Goal: Transaction & Acquisition: Purchase product/service

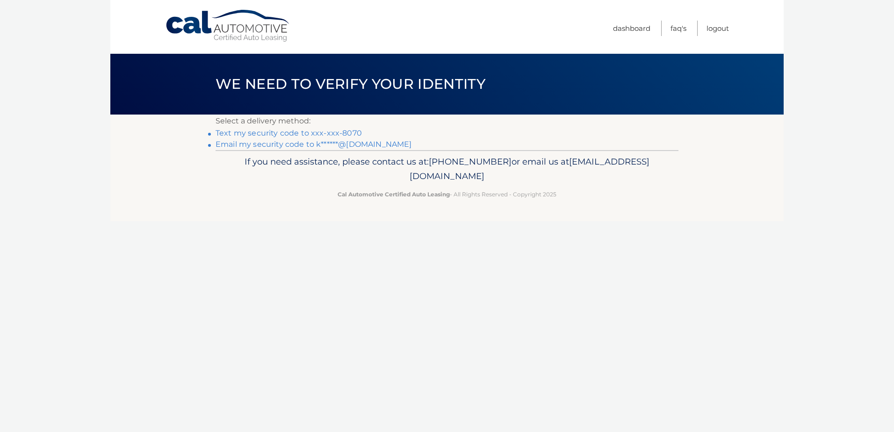
click at [221, 135] on link "Text my security code to xxx-xxx-8070" at bounding box center [289, 133] width 146 height 9
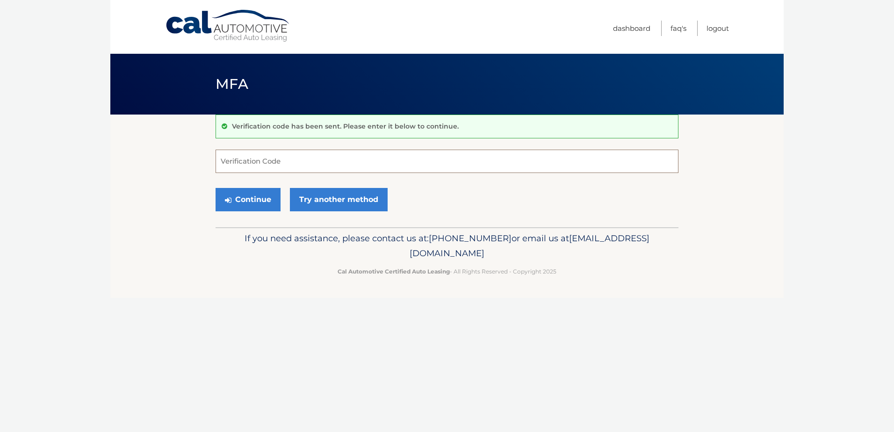
click at [223, 160] on input "Verification Code" at bounding box center [447, 161] width 463 height 23
type input "541787"
click at [235, 205] on button "Continue" at bounding box center [248, 199] width 65 height 23
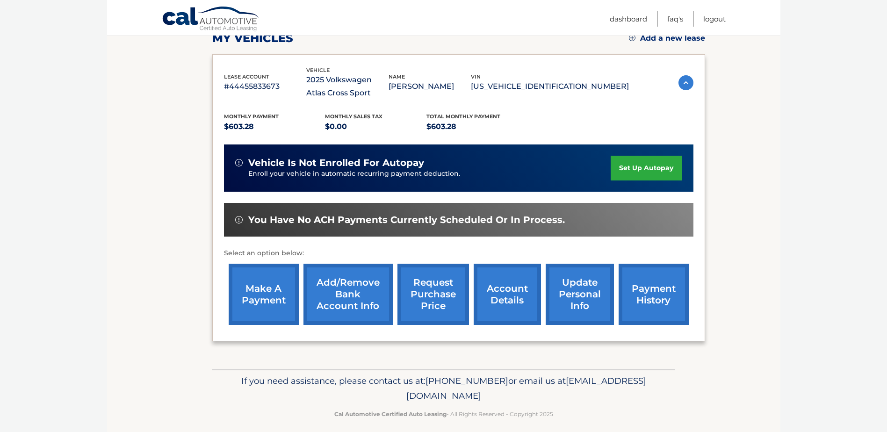
scroll to position [140, 0]
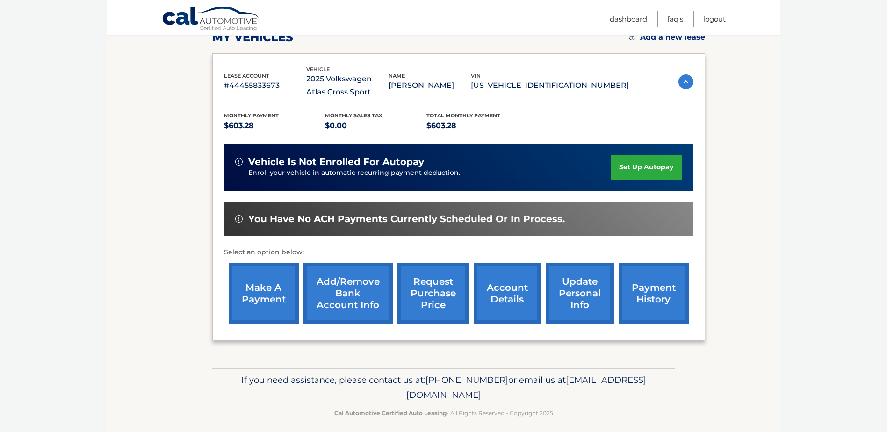
click at [265, 307] on link "make a payment" at bounding box center [264, 293] width 70 height 61
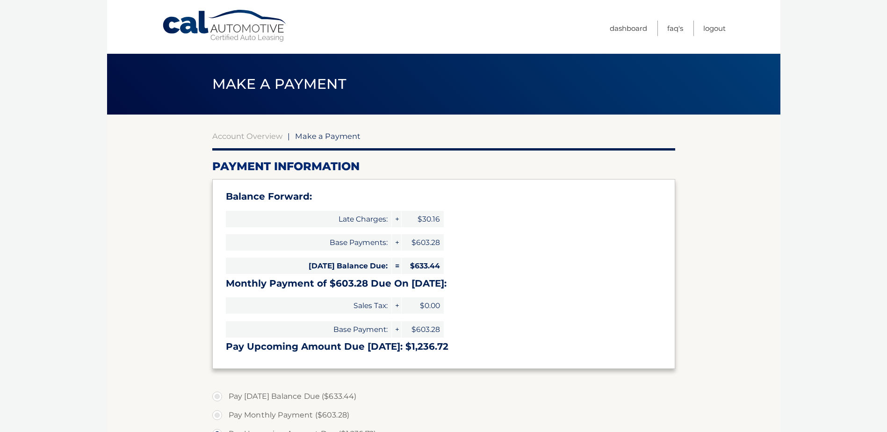
select select "ODA5ZjZiNTQtMDRkZi00YjQwLWEwMjMtOWEyOWY1MzUwZDA1"
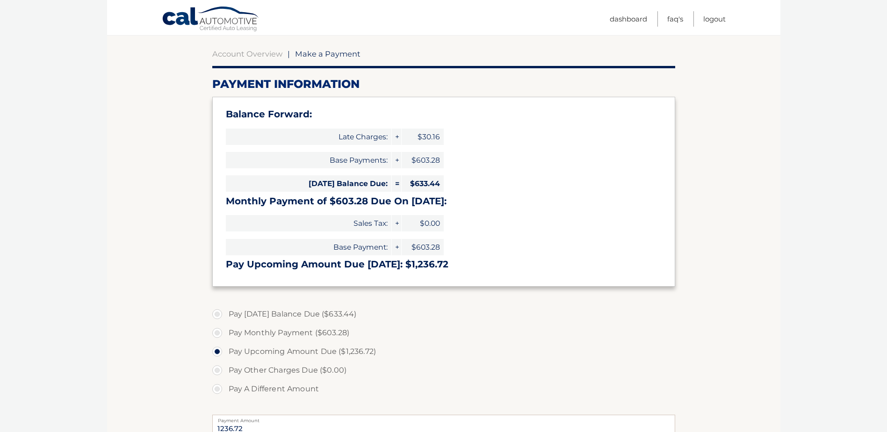
scroll to position [94, 0]
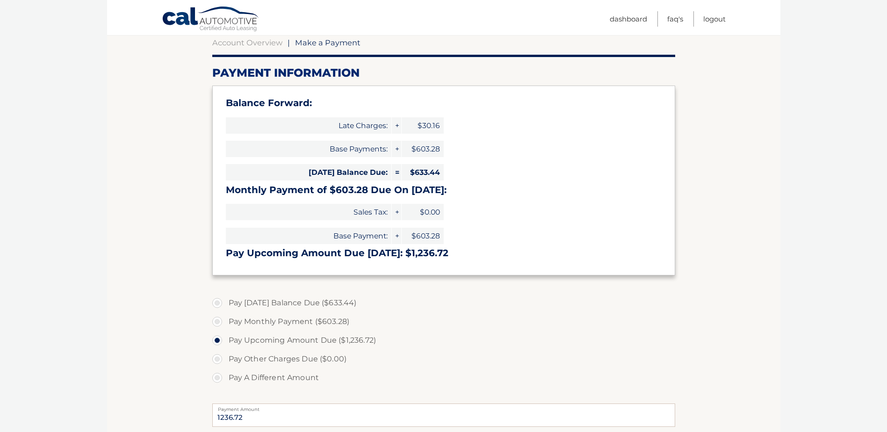
click at [217, 303] on label "Pay Today's Balance Due ($633.44)" at bounding box center [443, 303] width 463 height 19
click at [217, 303] on input "Pay Today's Balance Due ($633.44)" at bounding box center [220, 301] width 9 height 15
radio input "true"
type input "633.44"
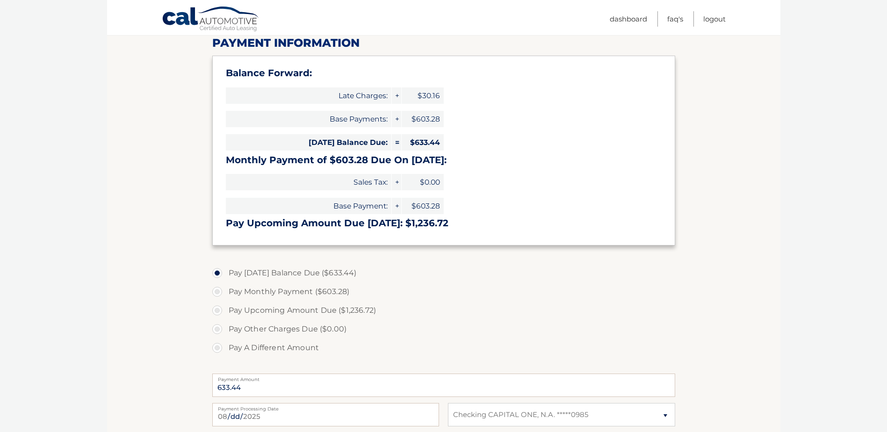
scroll to position [140, 0]
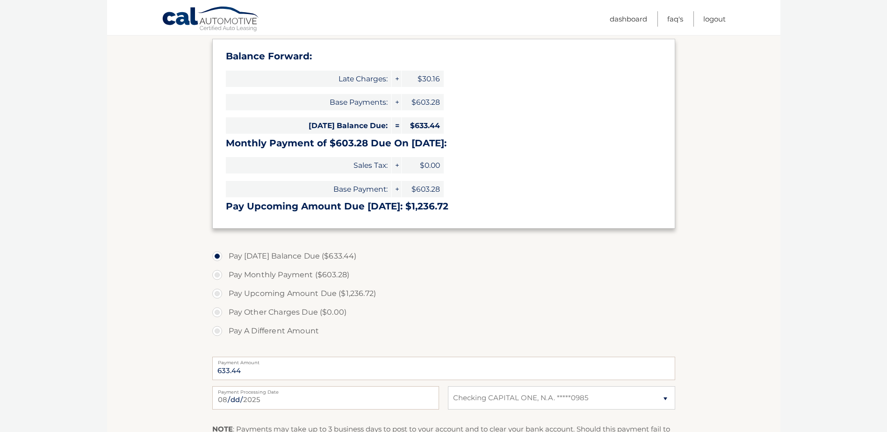
click at [217, 294] on label "Pay Upcoming Amount Due ($1,236.72)" at bounding box center [443, 293] width 463 height 19
click at [217, 294] on input "Pay Upcoming Amount Due ($1,236.72)" at bounding box center [220, 291] width 9 height 15
radio input "true"
type input "1236.72"
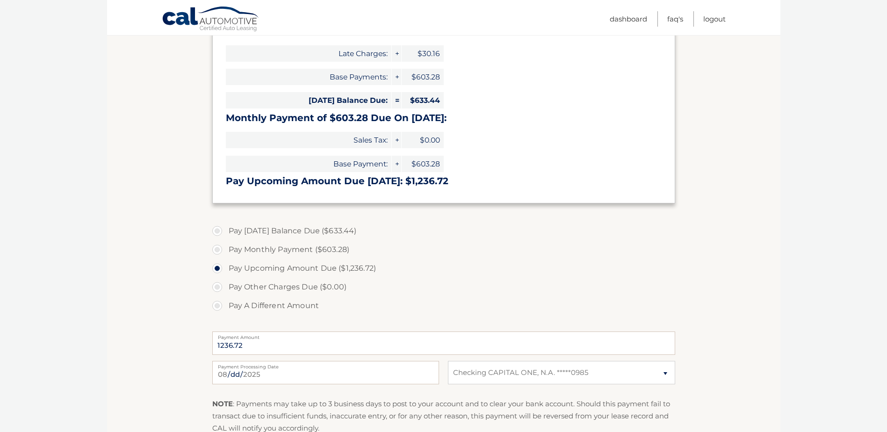
scroll to position [187, 0]
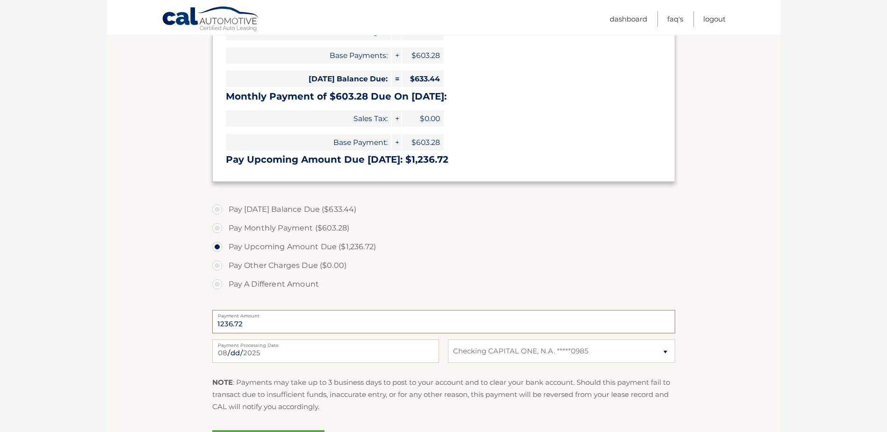
click at [247, 326] on input "1236.72" at bounding box center [443, 321] width 463 height 23
click at [220, 284] on label "Pay A Different Amount" at bounding box center [443, 284] width 463 height 19
click at [220, 284] on input "Pay A Different Amount" at bounding box center [220, 282] width 9 height 15
radio input "true"
type input "1208.00"
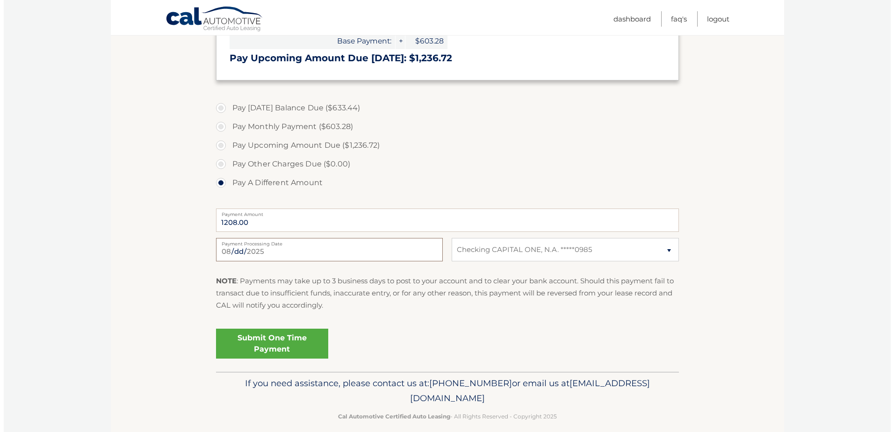
scroll to position [299, 0]
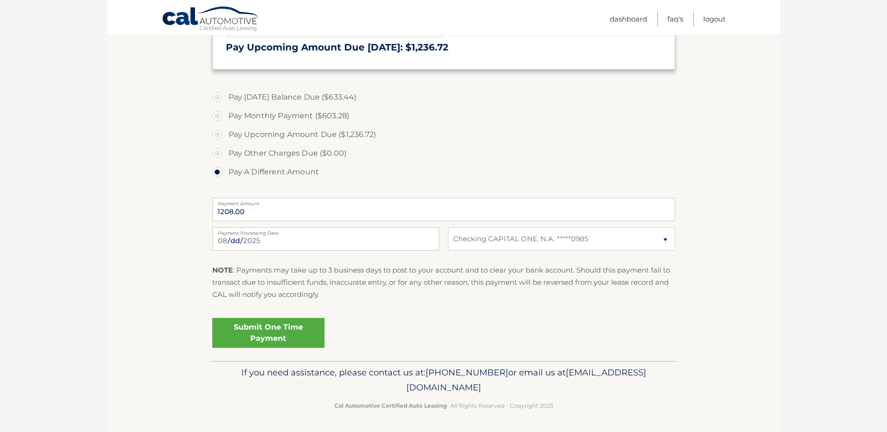
click at [262, 330] on link "Submit One Time Payment" at bounding box center [268, 333] width 112 height 30
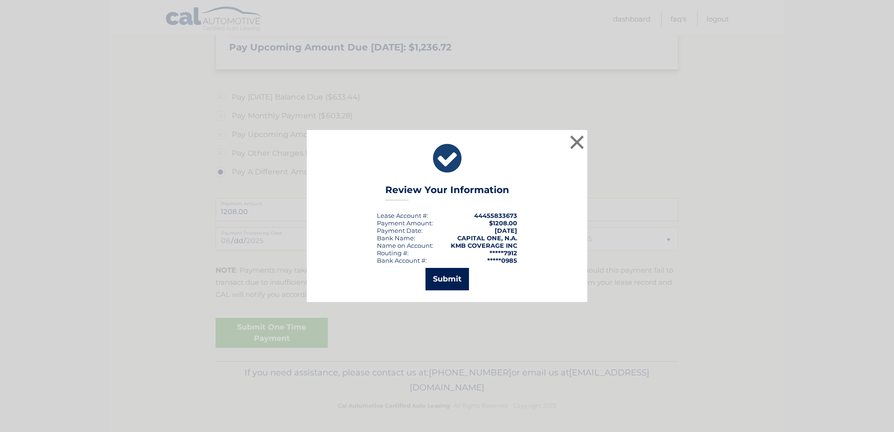
click at [439, 282] on button "Submit" at bounding box center [447, 279] width 43 height 22
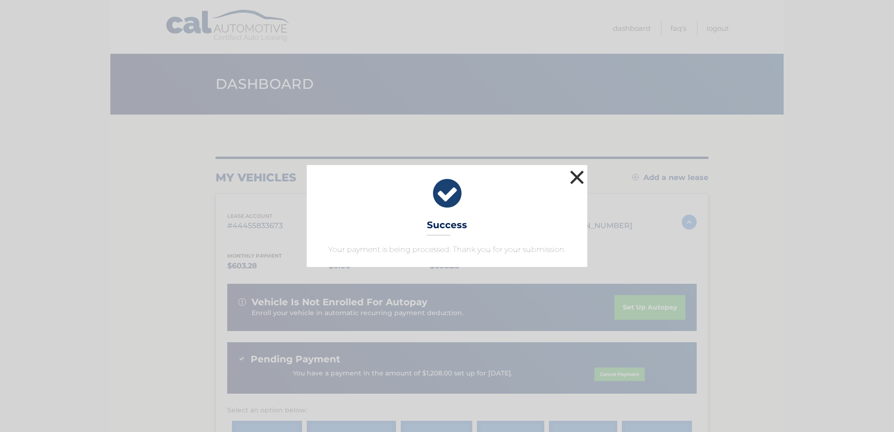
click at [577, 175] on button "×" at bounding box center [577, 177] width 19 height 19
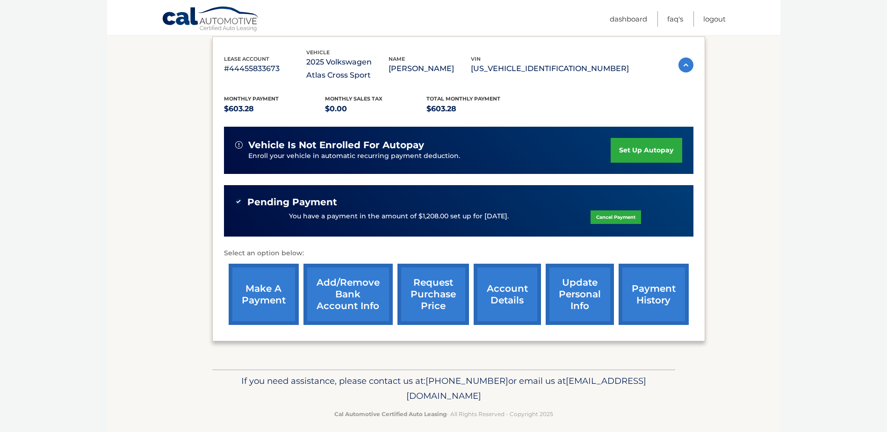
scroll to position [166, 0]
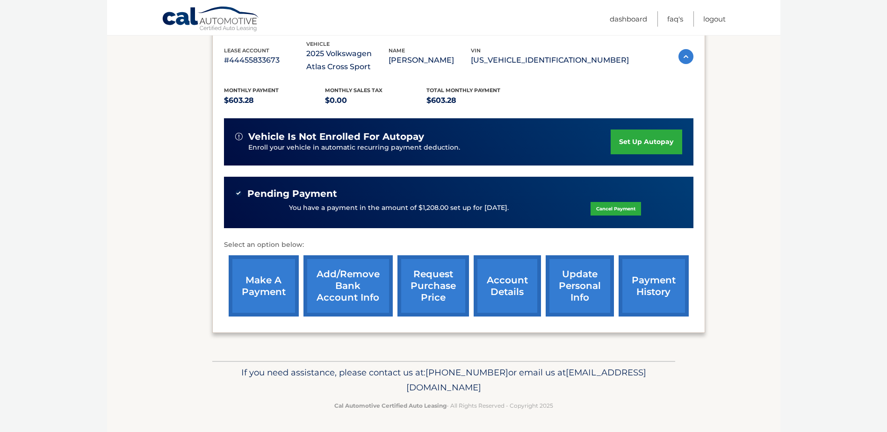
click at [634, 280] on link "payment history" at bounding box center [654, 285] width 70 height 61
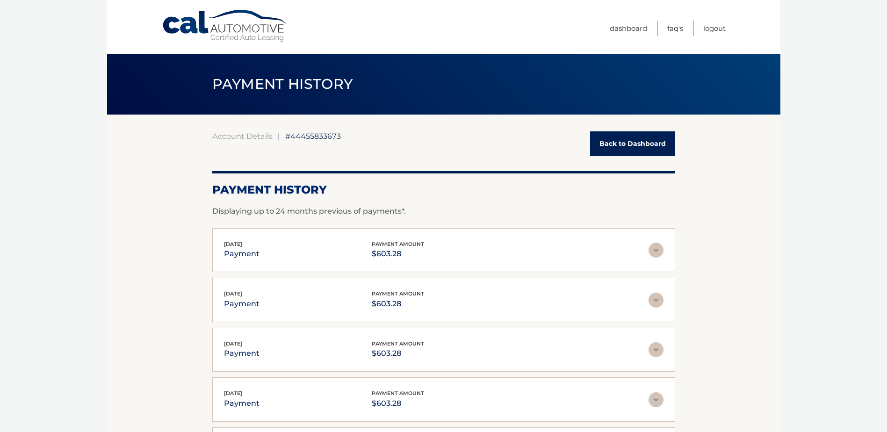
click at [600, 144] on link "Back to Dashboard" at bounding box center [632, 143] width 85 height 25
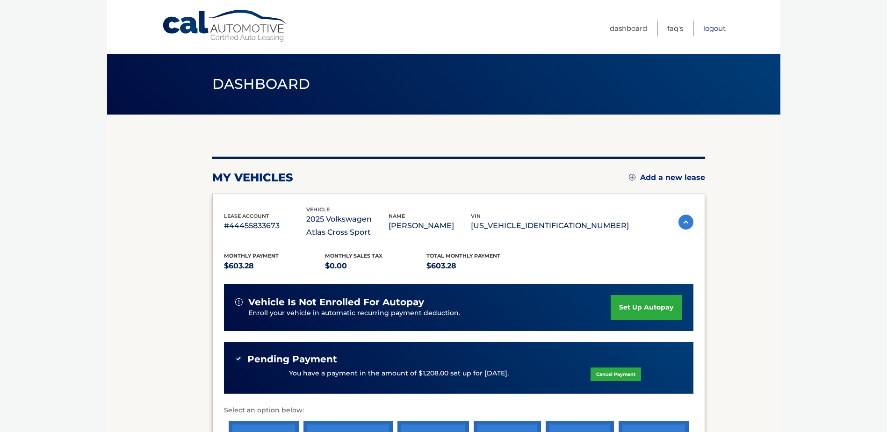
click at [705, 30] on link "Logout" at bounding box center [714, 28] width 22 height 15
